Goal: Task Accomplishment & Management: Manage account settings

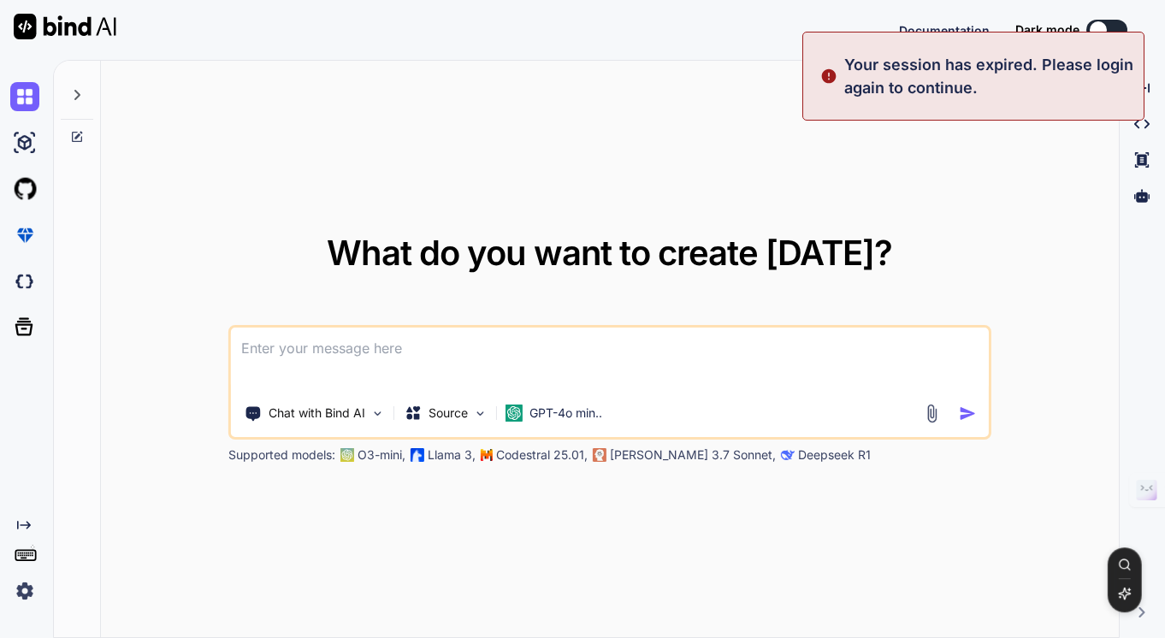
click at [1006, 136] on div "What do you want to create today? Chat with Bind AI Source GPT-4o min.. Support…" at bounding box center [610, 350] width 1018 height 578
click at [986, 130] on div "What do you want to create today? Chat with Bind AI Source GPT-4o min.. Support…" at bounding box center [610, 350] width 1018 height 578
type textarea "x"
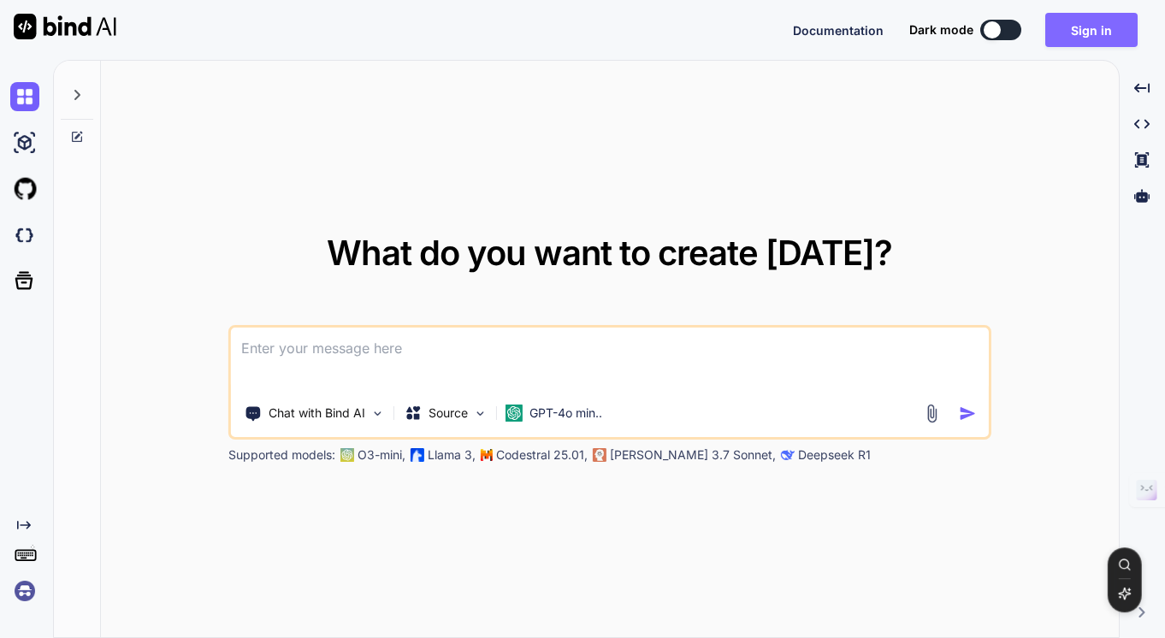
click at [1080, 32] on button "Sign in" at bounding box center [1091, 30] width 92 height 34
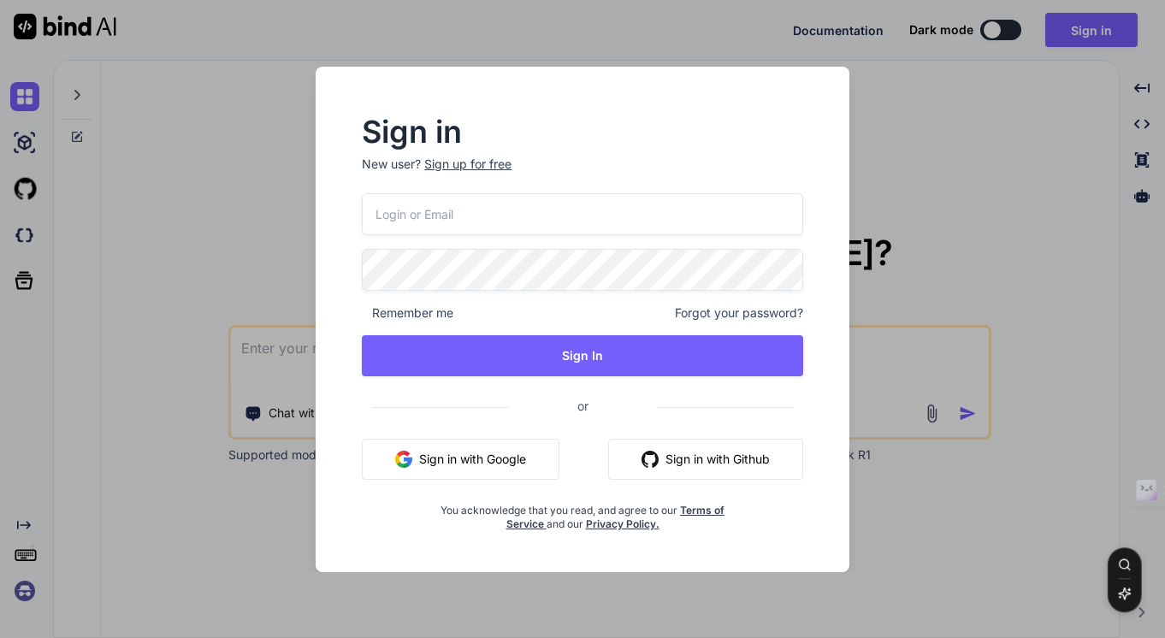
click at [638, 208] on input "email" at bounding box center [582, 214] width 441 height 42
type input "tyyong20@gmail.com"
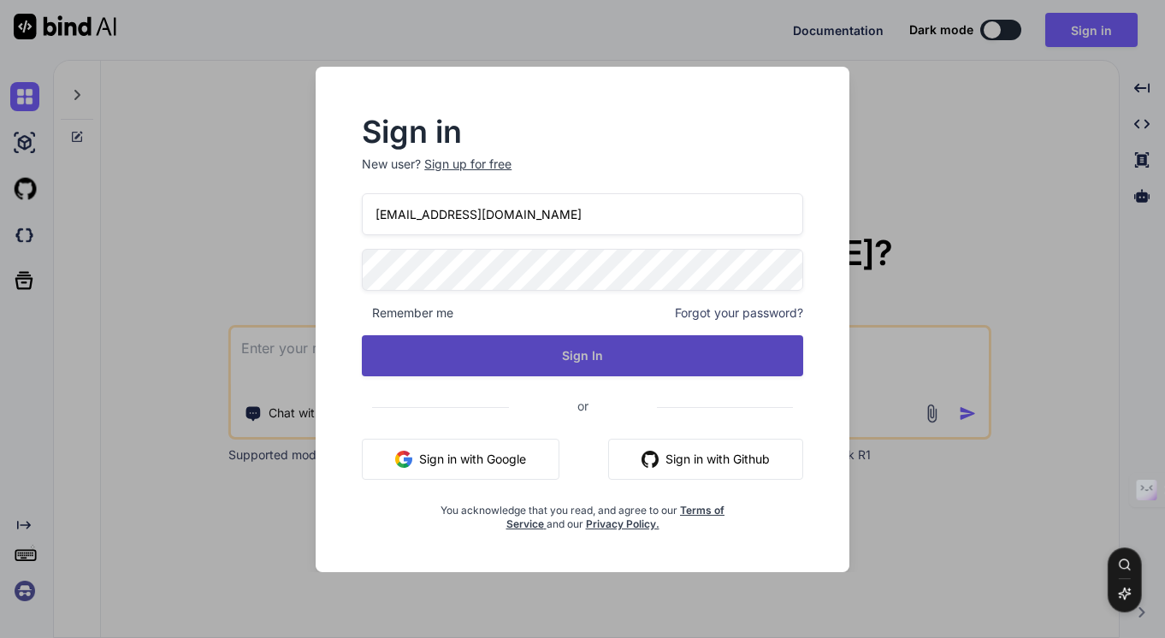
click at [574, 350] on button "Sign In" at bounding box center [582, 355] width 441 height 41
